Goal: Task Accomplishment & Management: Complete application form

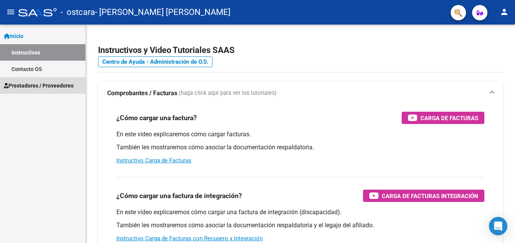
click at [19, 86] on span "Prestadores / Proveedores" at bounding box center [39, 85] width 70 height 8
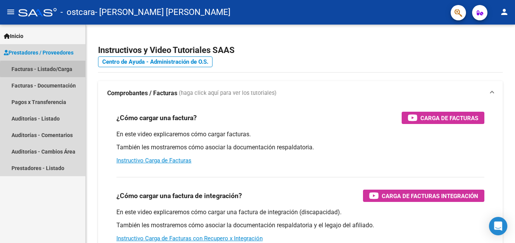
click at [62, 69] on link "Facturas - Listado/Carga" at bounding box center [42, 69] width 85 height 16
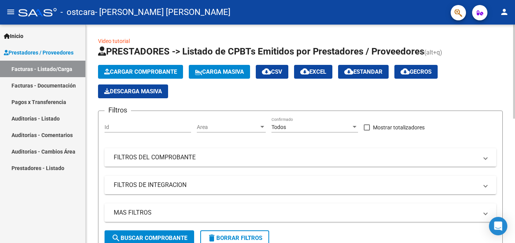
click at [142, 69] on span "Cargar Comprobante" at bounding box center [140, 71] width 73 height 7
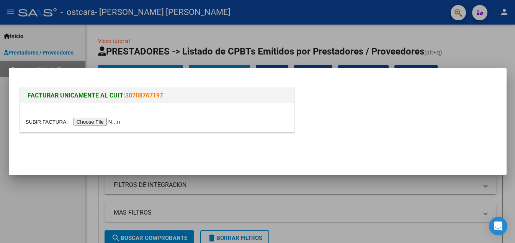
click at [113, 120] on input "file" at bounding box center [74, 122] width 97 height 8
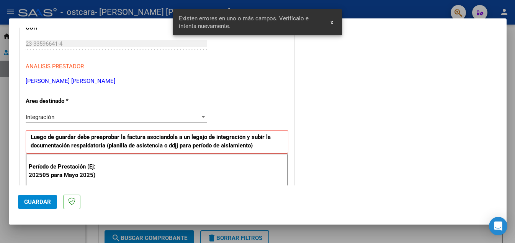
scroll to position [188, 0]
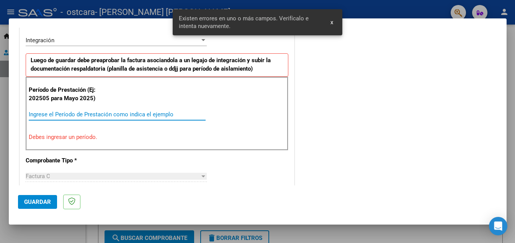
click at [113, 115] on input "Ingrese el Período de Prestación como indica el ejemplo" at bounding box center [117, 114] width 177 height 7
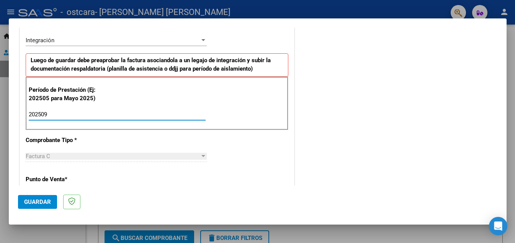
type input "202509"
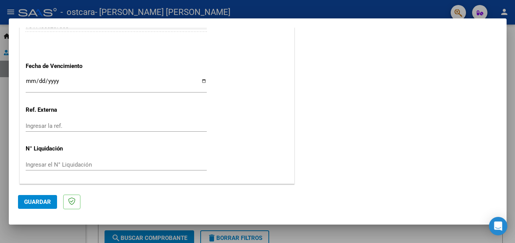
scroll to position [0, 0]
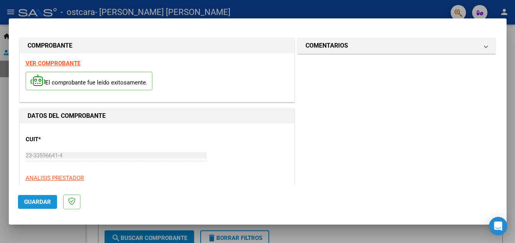
click at [42, 201] on span "Guardar" at bounding box center [37, 201] width 27 height 7
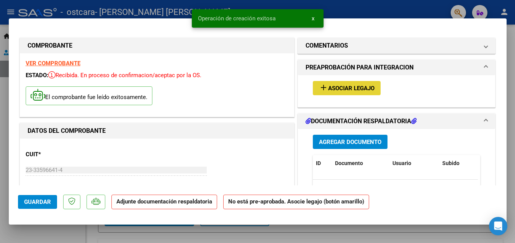
click at [325, 84] on span "add Asociar Legajo" at bounding box center [347, 87] width 56 height 7
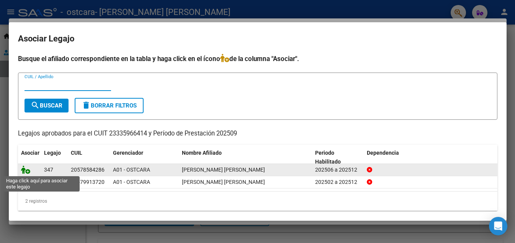
click at [24, 170] on icon at bounding box center [25, 169] width 9 height 8
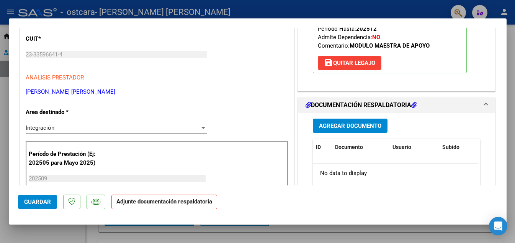
scroll to position [132, 0]
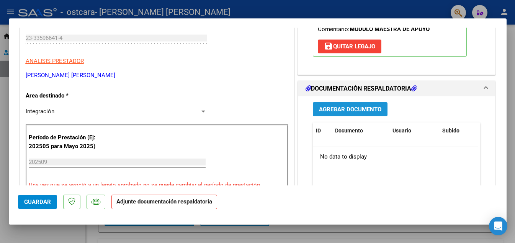
click at [360, 111] on span "Agregar Documento" at bounding box center [350, 109] width 62 height 7
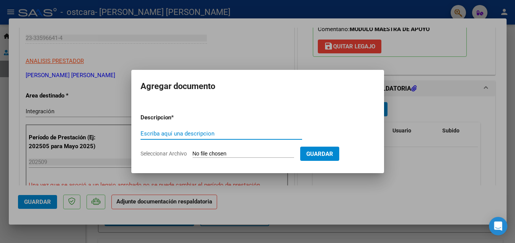
click at [280, 135] on input "Escriba aquí una descripcion" at bounding box center [222, 133] width 162 height 7
click at [251, 154] on input "Seleccionar Archivo" at bounding box center [244, 153] width 102 height 7
type input "C:\fakepath\CamScanner [DATE] 19.58.pdf"
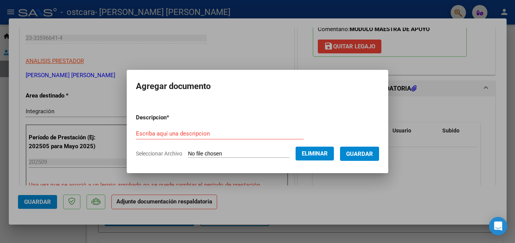
click at [361, 154] on span "Guardar" at bounding box center [359, 153] width 27 height 7
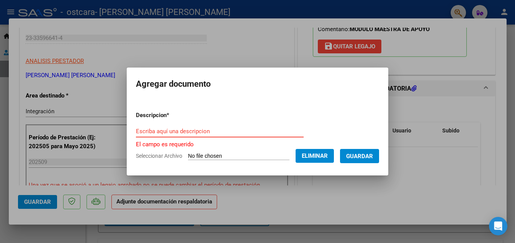
click at [282, 132] on input "Escriba aquí una descripcion" at bounding box center [220, 131] width 168 height 7
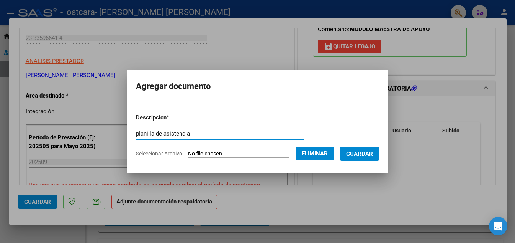
type input "planilla de asistencia"
click at [368, 153] on span "Guardar" at bounding box center [359, 153] width 27 height 7
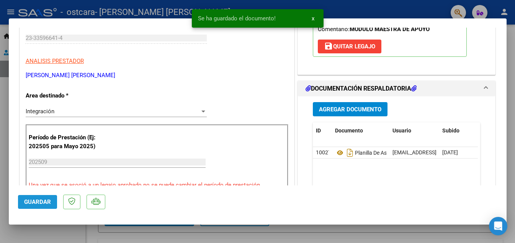
click at [30, 200] on span "Guardar" at bounding box center [37, 201] width 27 height 7
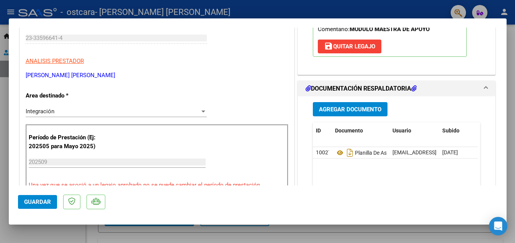
click at [511, 102] on div at bounding box center [257, 121] width 515 height 243
